Goal: Task Accomplishment & Management: Use online tool/utility

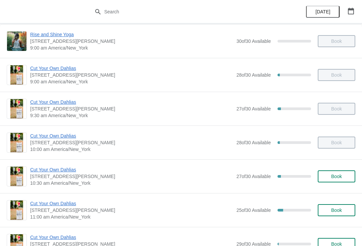
scroll to position [62, 0]
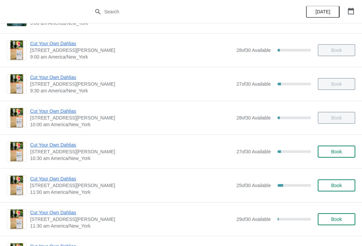
click at [45, 147] on span "Cut Your Own Dahlias" at bounding box center [131, 145] width 203 height 7
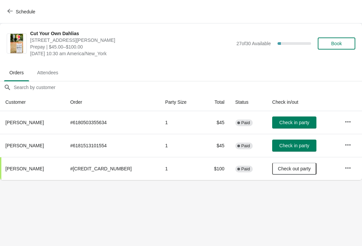
click at [284, 118] on button "Check in party" at bounding box center [294, 123] width 44 height 12
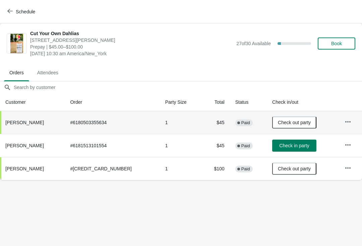
click at [293, 140] on button "Check in party" at bounding box center [294, 146] width 44 height 12
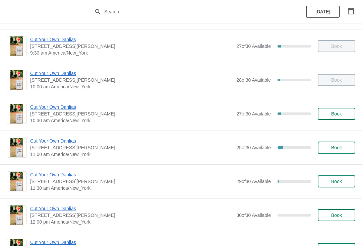
scroll to position [101, 0]
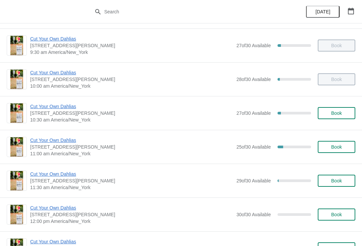
click at [60, 139] on span "Cut Your Own Dahlias" at bounding box center [131, 140] width 203 height 7
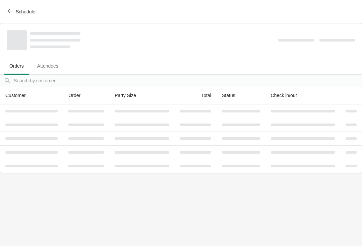
scroll to position [0, 0]
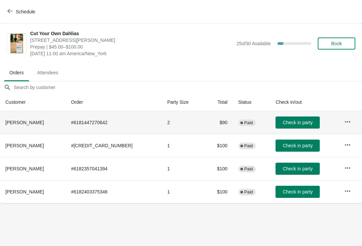
click at [301, 122] on span "Check in party" at bounding box center [298, 122] width 30 height 5
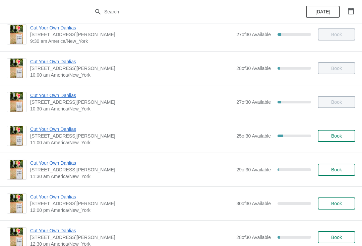
scroll to position [119, 0]
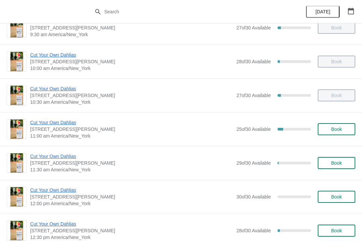
click at [76, 126] on span "Cut Your Own Dahlias" at bounding box center [131, 122] width 203 height 7
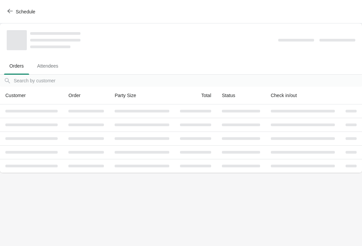
scroll to position [0, 0]
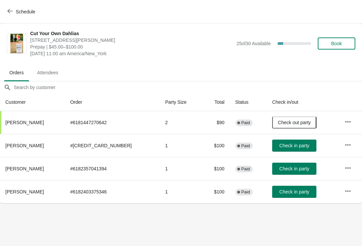
click at [297, 145] on span "Check in party" at bounding box center [294, 145] width 30 height 5
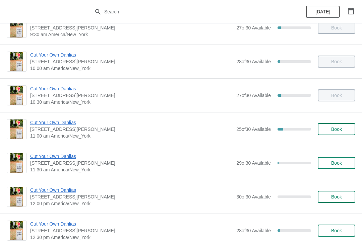
scroll to position [126, 0]
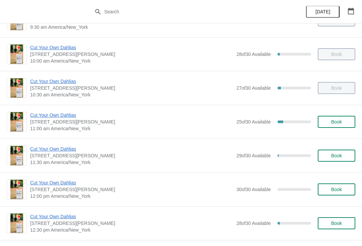
click at [66, 116] on span "Cut Your Own Dahlias" at bounding box center [131, 115] width 203 height 7
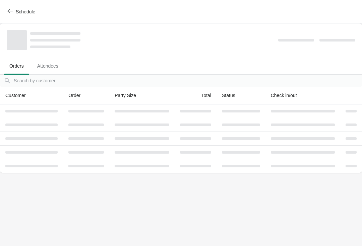
scroll to position [0, 0]
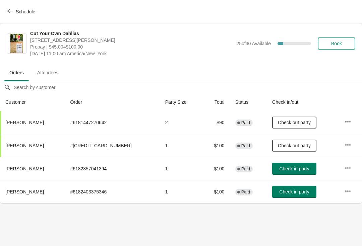
click at [296, 190] on span "Check in party" at bounding box center [294, 191] width 30 height 5
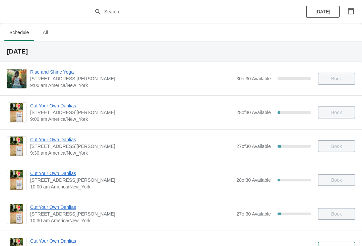
click at [350, 7] on button "button" at bounding box center [351, 11] width 12 height 12
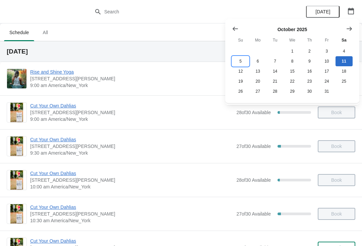
click at [239, 62] on button "5" at bounding box center [240, 61] width 17 height 10
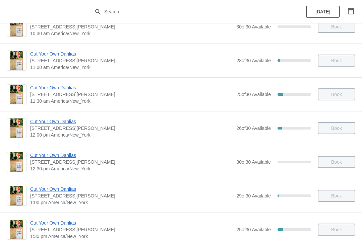
scroll to position [155, 0]
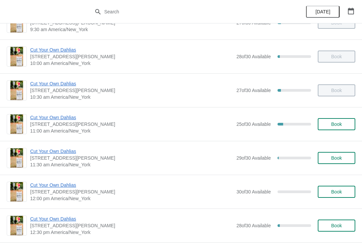
scroll to position [126, 0]
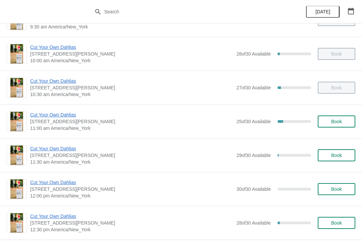
click at [71, 151] on span "Cut Your Own Dahlias" at bounding box center [131, 148] width 203 height 7
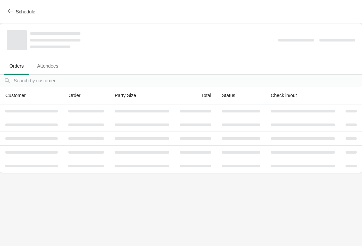
scroll to position [0, 0]
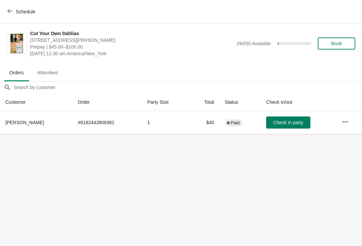
click at [286, 124] on span "Check in party" at bounding box center [288, 122] width 30 height 5
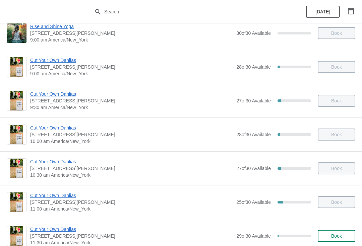
scroll to position [59, 0]
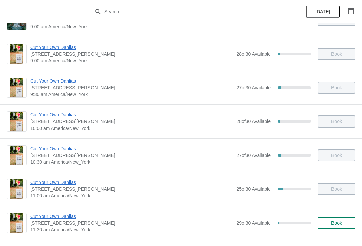
click at [62, 185] on span "Cut Your Own Dahlias" at bounding box center [131, 182] width 203 height 7
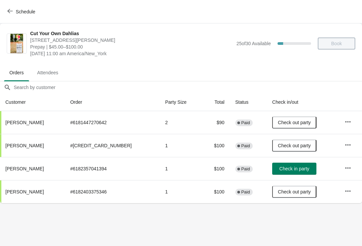
click at [283, 167] on span "Check in party" at bounding box center [294, 168] width 30 height 5
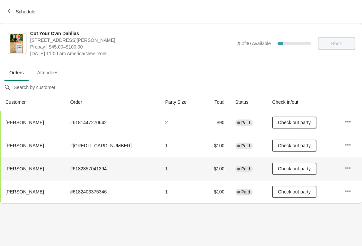
click at [10, 10] on icon "button" at bounding box center [9, 10] width 5 height 5
